Goal: Transaction & Acquisition: Subscribe to service/newsletter

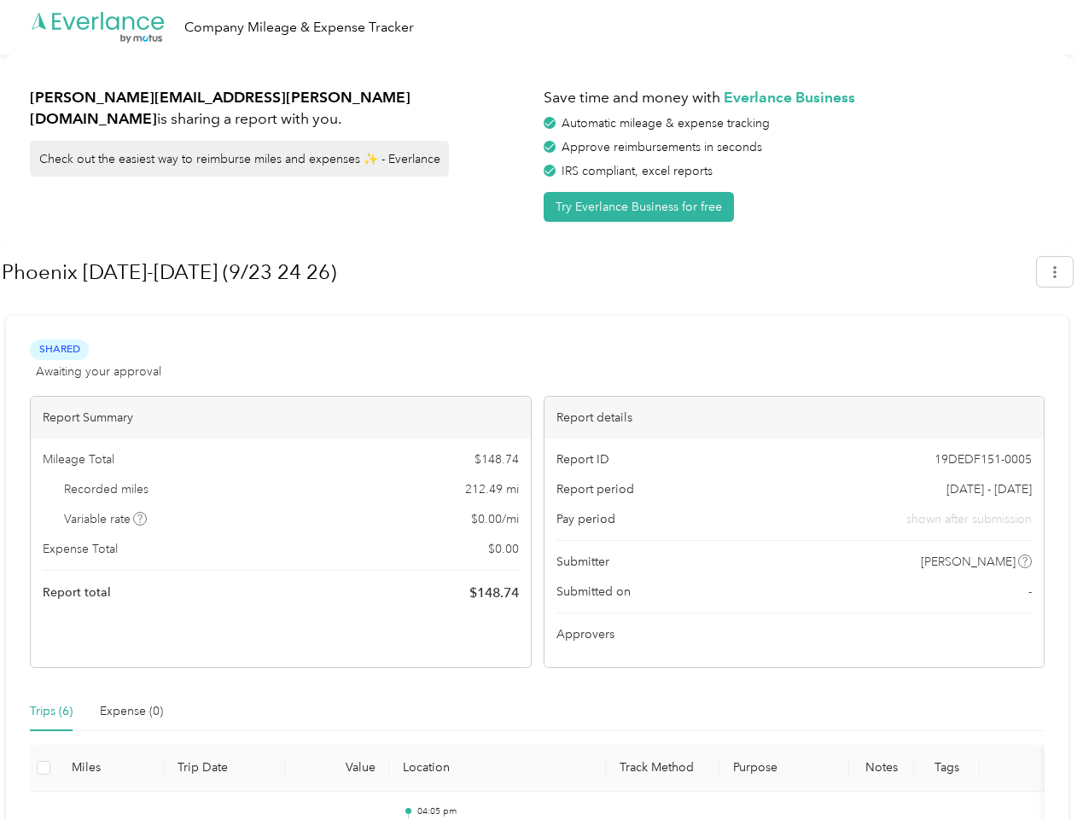
click at [544, 410] on div "Report details" at bounding box center [794, 418] width 500 height 42
click at [541, 27] on div ".cls-1 { fill: #00adee; } .cls-2 { fill: #fff; } .cls-3 { fill: #707372; } .cls…" at bounding box center [537, 27] width 1074 height 55
click at [642, 206] on button "Try Everlance Business for free" at bounding box center [639, 207] width 190 height 30
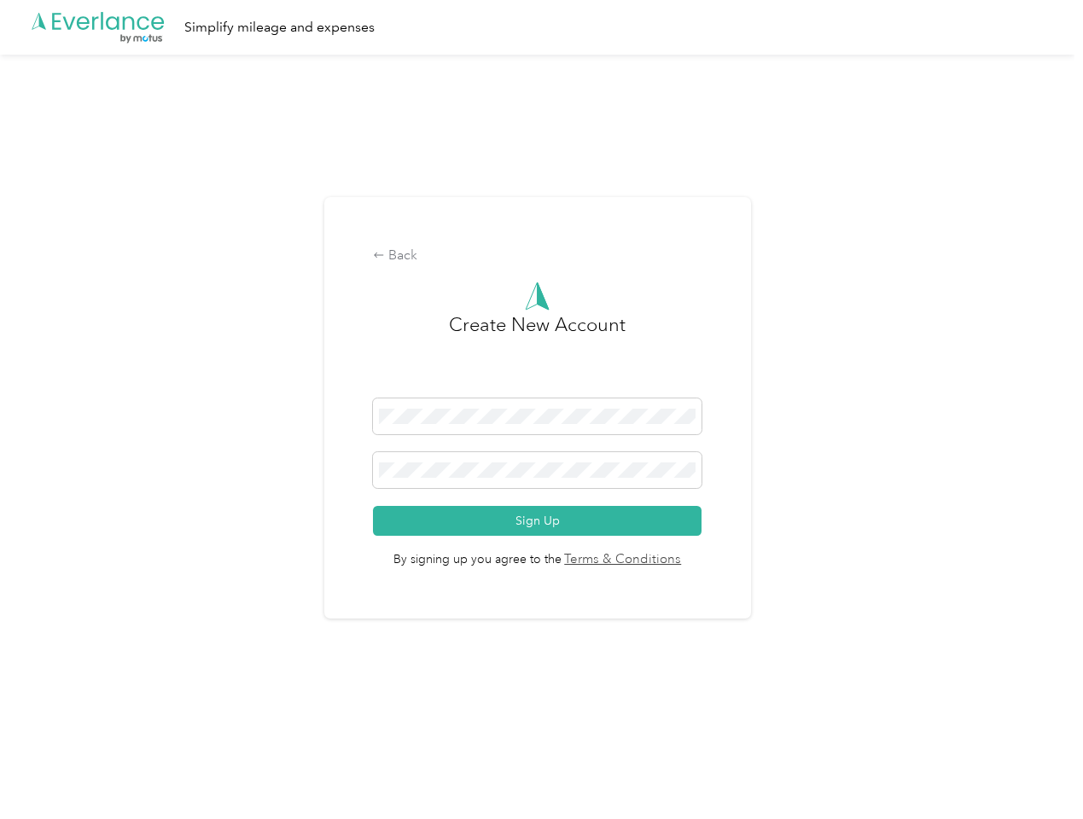
drag, startPoint x: 0, startPoint y: 0, endPoint x: 9, endPoint y: 9, distance: 12.1
click at [1063, 271] on div "Back Create New Account Sign Up By signing up you agree to the Terms & Conditio…" at bounding box center [537, 415] width 1074 height 721
click at [141, 519] on div "Back Create New Account Sign Up By signing up you agree to the Terms & Conditio…" at bounding box center [537, 415] width 1074 height 721
click at [672, 561] on link "Terms & Conditions" at bounding box center [621, 560] width 120 height 20
click at [51, 712] on div "Back Create New Account Sign Up By signing up you agree to the Terms & Conditio…" at bounding box center [537, 415] width 1074 height 721
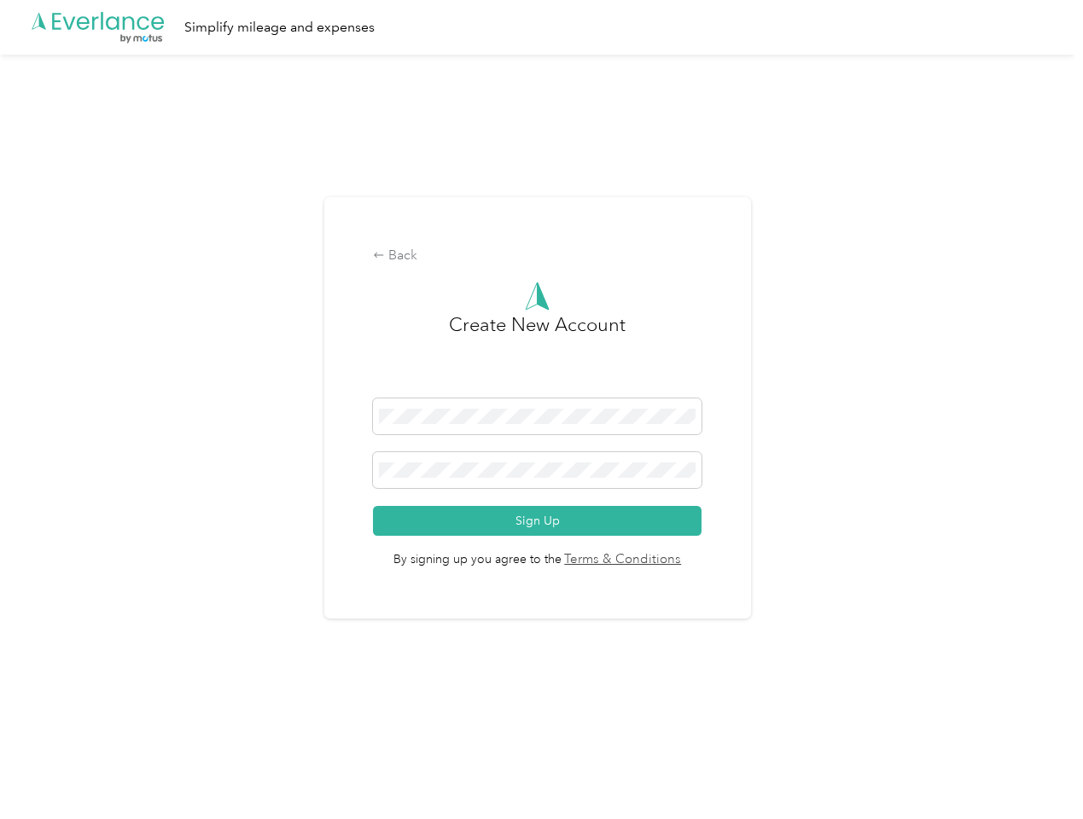
click at [131, 712] on div "Back Create New Account Sign Up By signing up you agree to the Terms & Conditio…" at bounding box center [537, 415] width 1074 height 721
click at [44, 768] on div "Back Create New Account Sign Up By signing up you agree to the Terms & Conditio…" at bounding box center [537, 415] width 1074 height 721
